Goal: Transaction & Acquisition: Purchase product/service

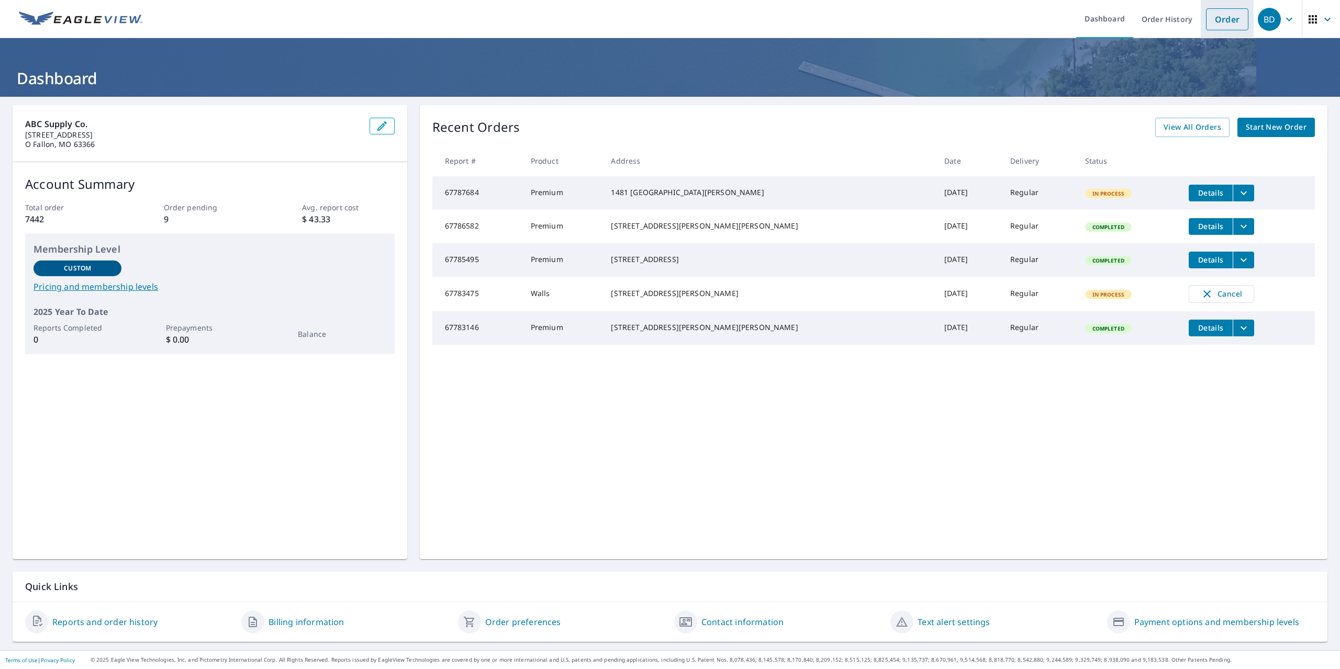
click at [1206, 23] on link "Order" at bounding box center [1227, 19] width 42 height 22
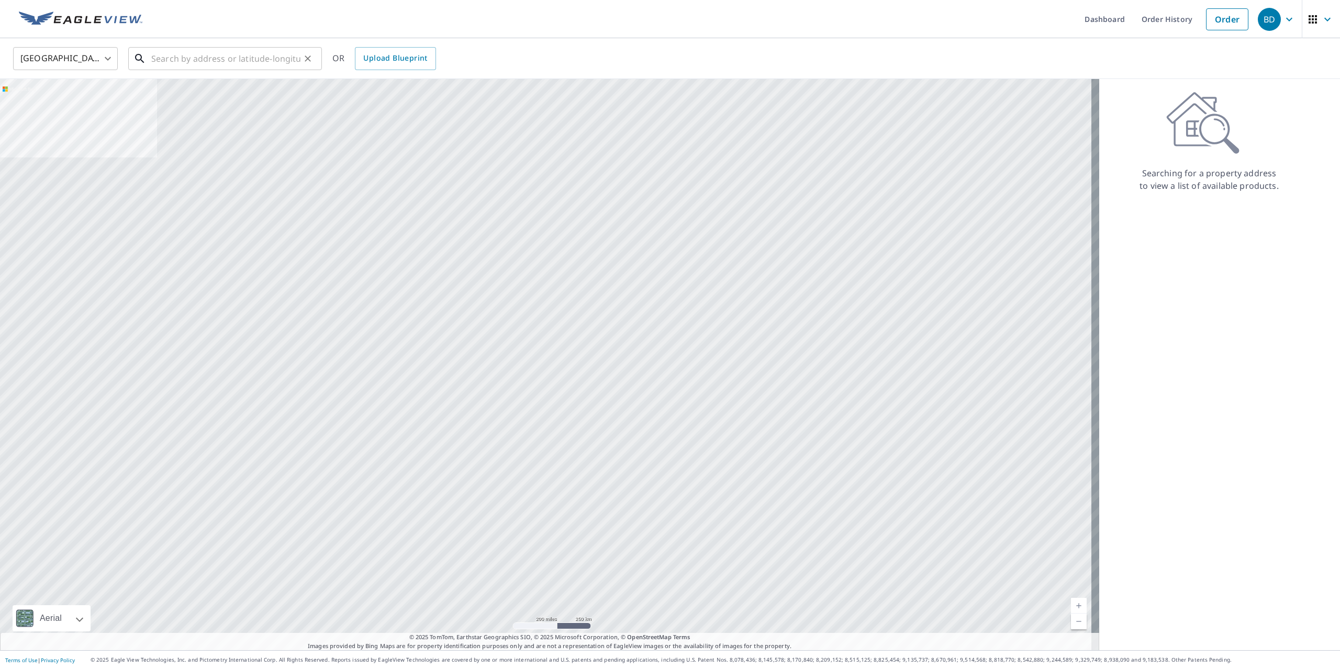
click at [218, 55] on input "text" at bounding box center [225, 58] width 149 height 29
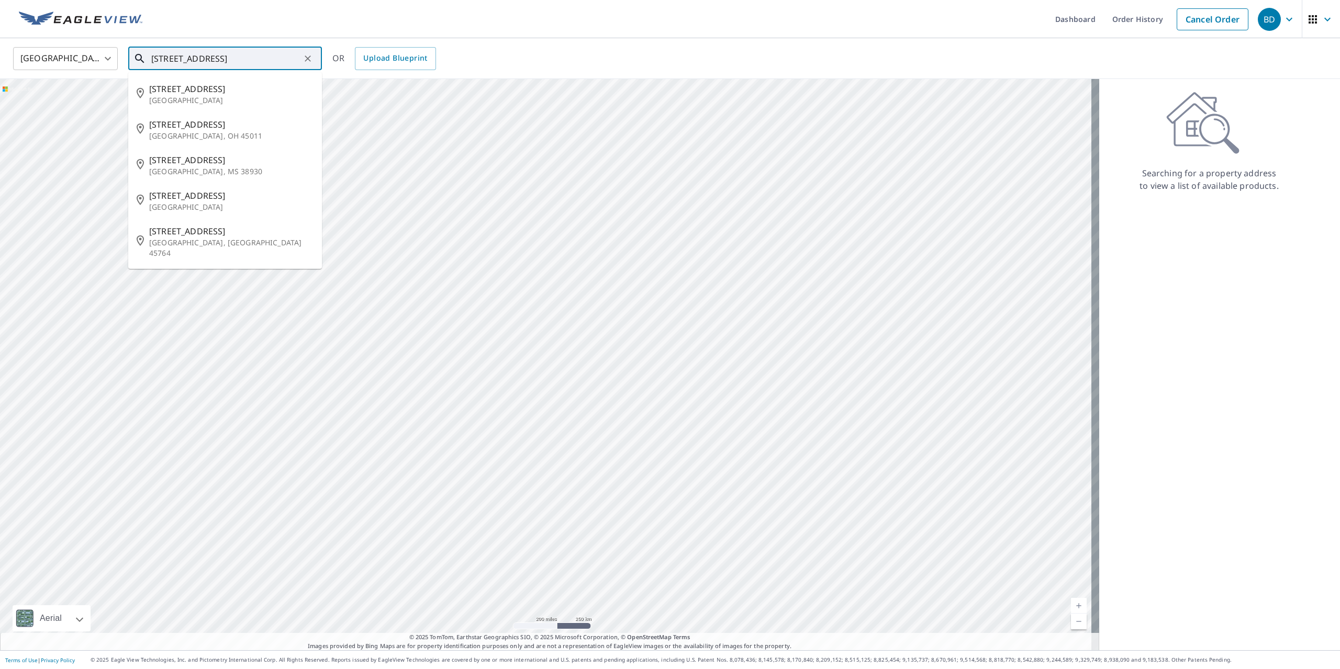
type input "[STREET_ADDRESS]"
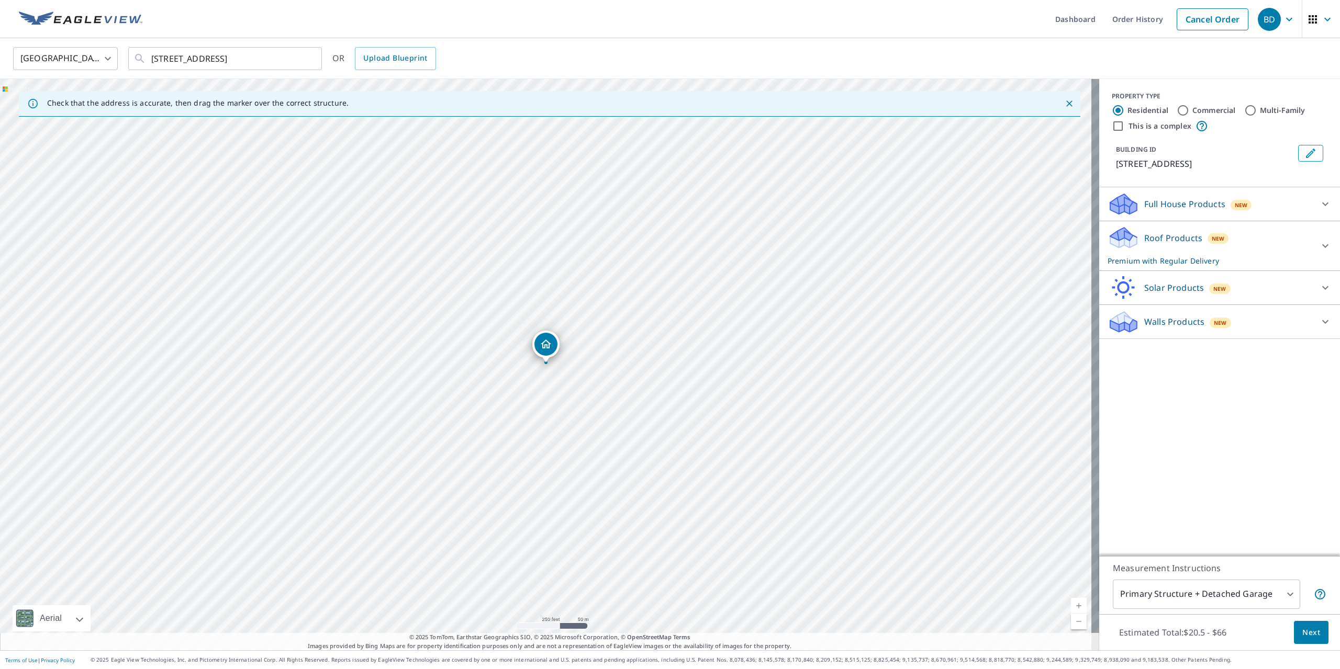
click at [1308, 631] on span "Next" at bounding box center [1311, 633] width 18 height 13
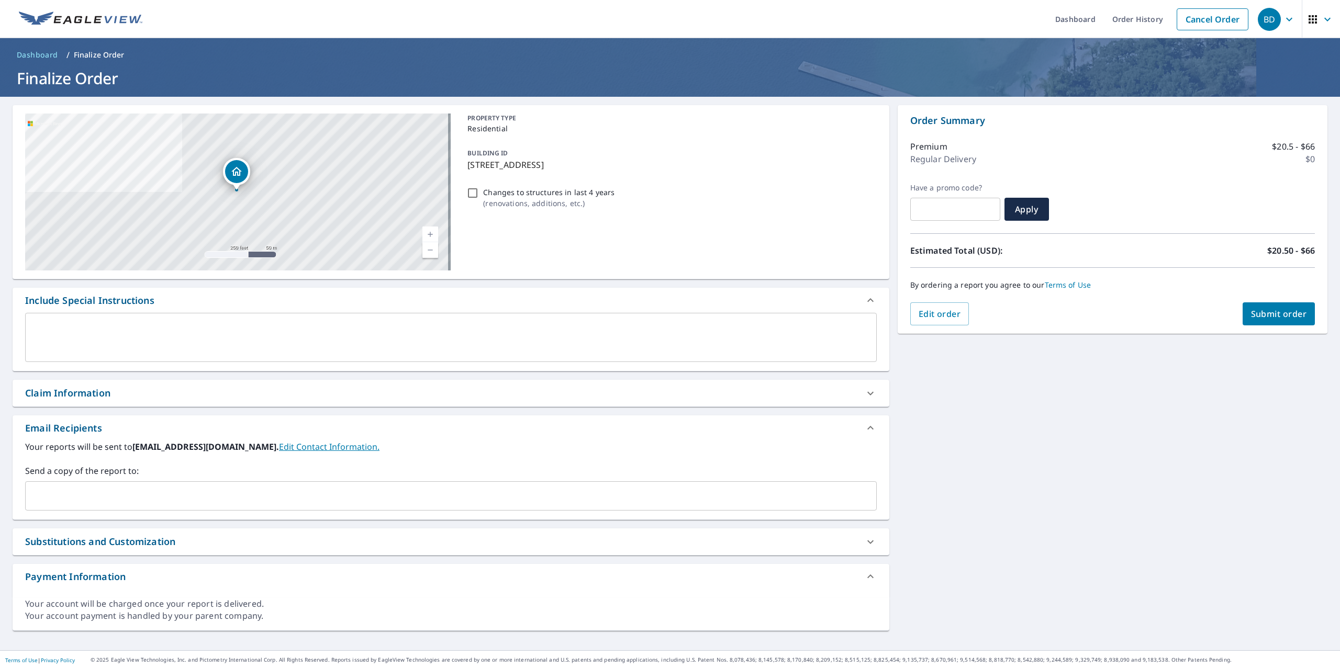
click at [196, 493] on input "text" at bounding box center [443, 496] width 826 height 20
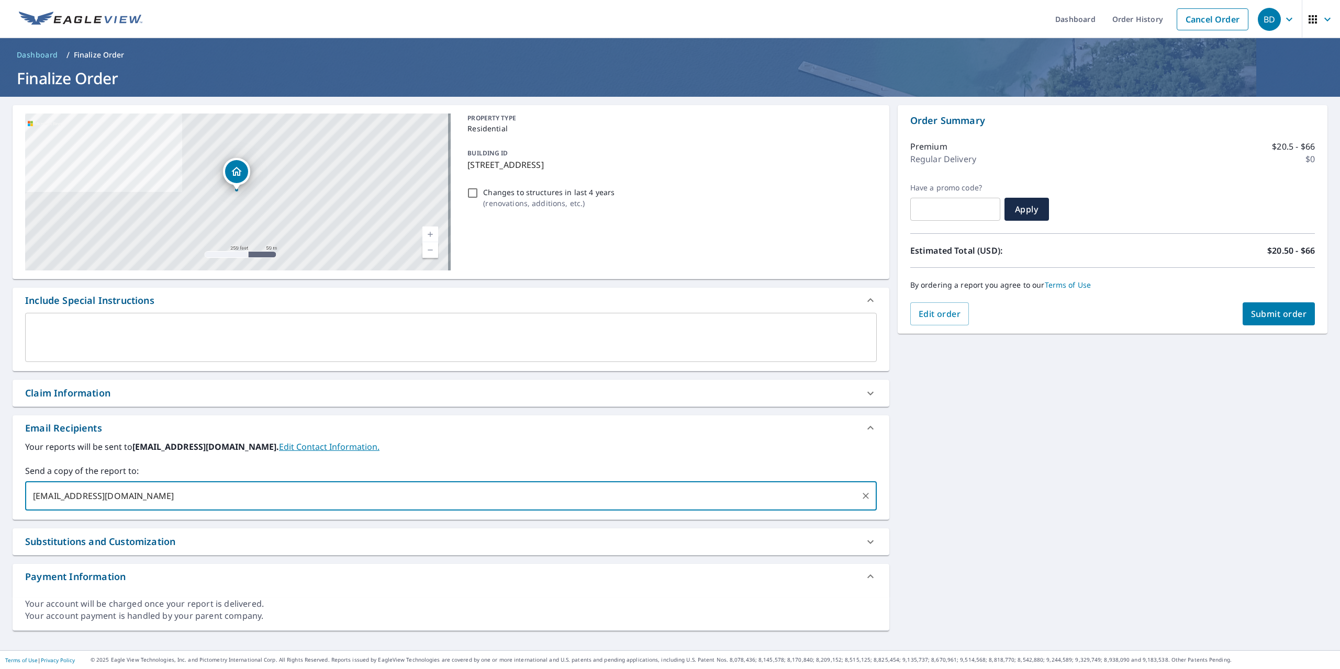
type input "[EMAIL_ADDRESS][DOMAIN_NAME]"
click at [1256, 314] on span "Submit order" at bounding box center [1279, 314] width 56 height 12
